Goal: Task Accomplishment & Management: Use online tool/utility

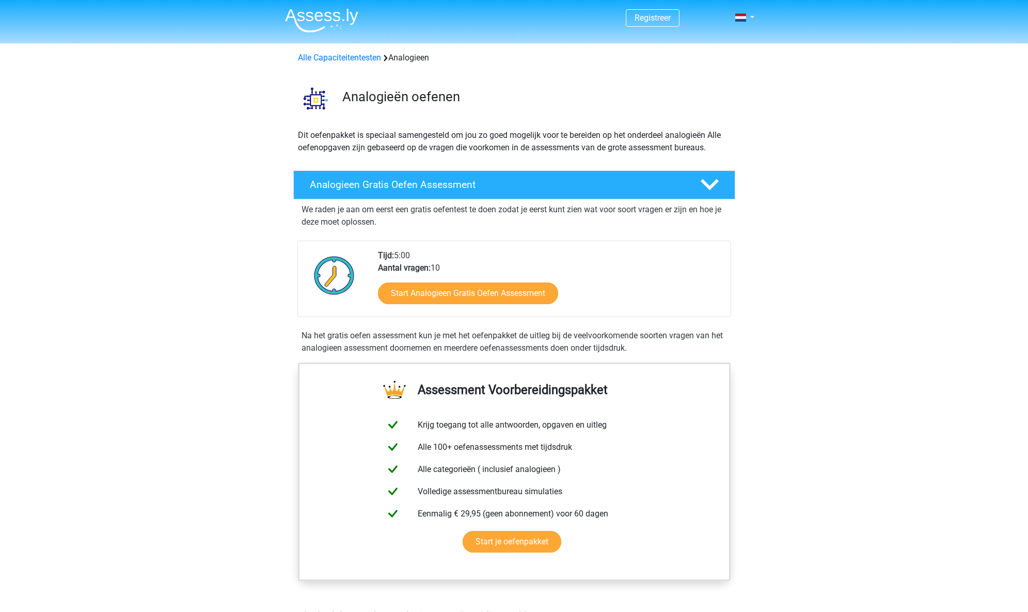
click at [493, 308] on div "Start Analogieen Gratis Oefen Assessment" at bounding box center [550, 295] width 344 height 42
click at [491, 297] on link "Start Analogieen Gratis Oefen Assessment" at bounding box center [468, 292] width 207 height 25
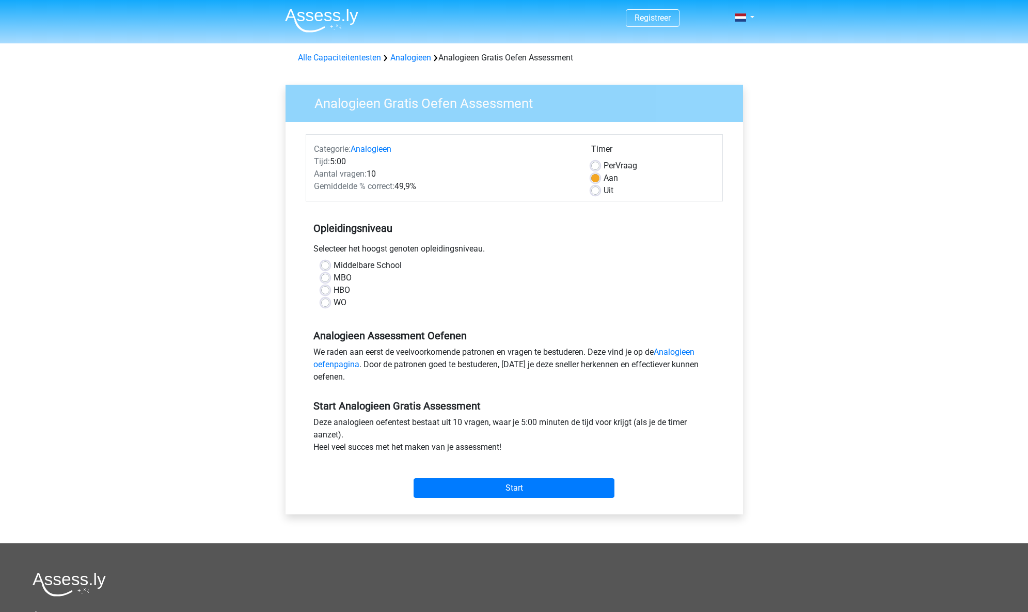
click at [341, 305] on label "WO" at bounding box center [340, 302] width 13 height 12
click at [329, 305] on input "WO" at bounding box center [325, 301] width 8 height 10
radio input "true"
click at [521, 493] on input "Start" at bounding box center [514, 488] width 201 height 20
